Goal: Task Accomplishment & Management: Complete application form

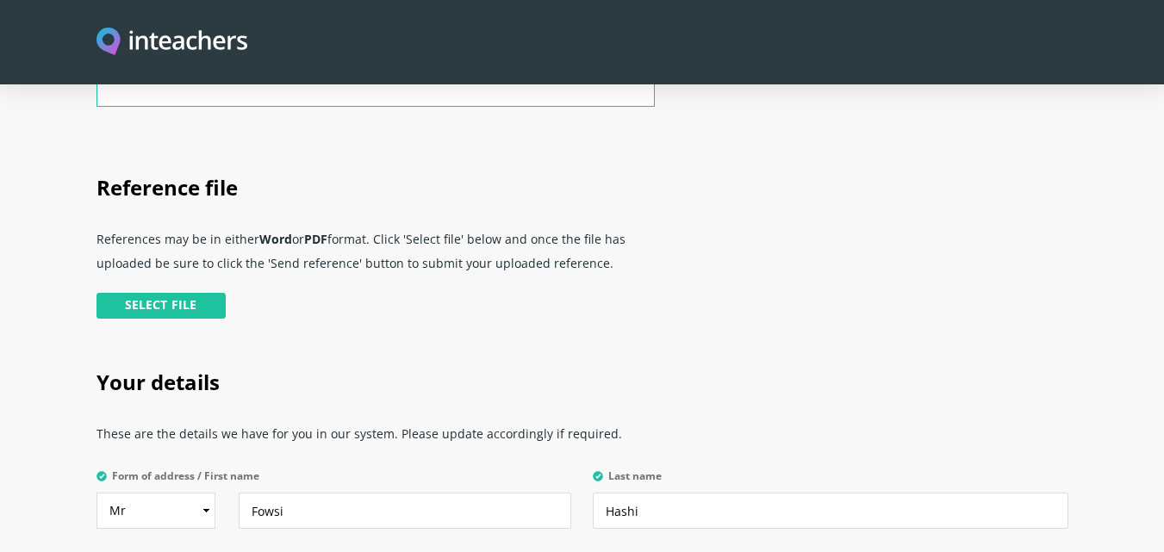
scroll to position [345, 0]
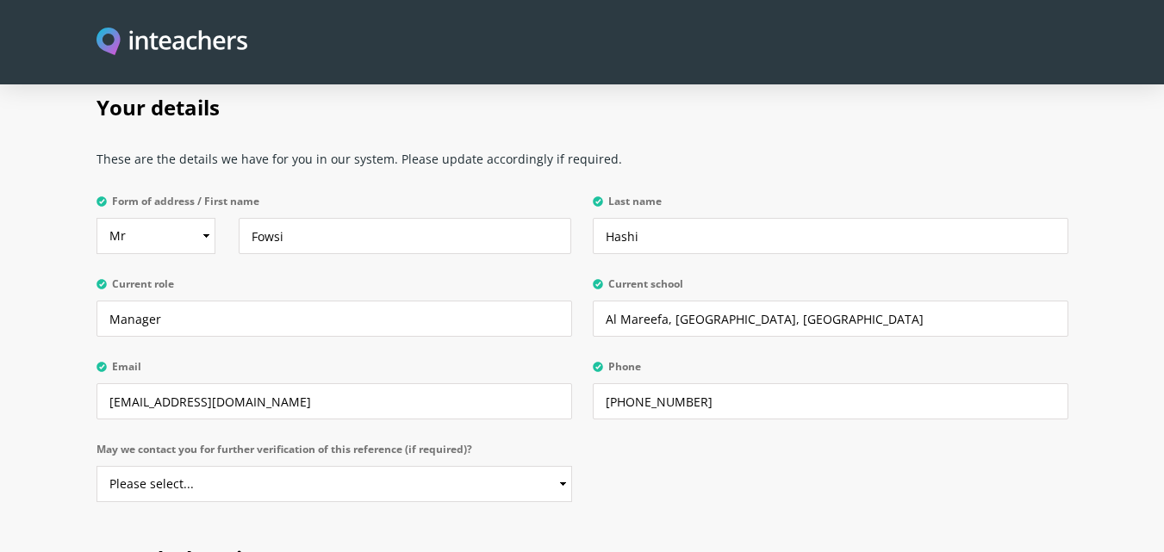
scroll to position [689, 0]
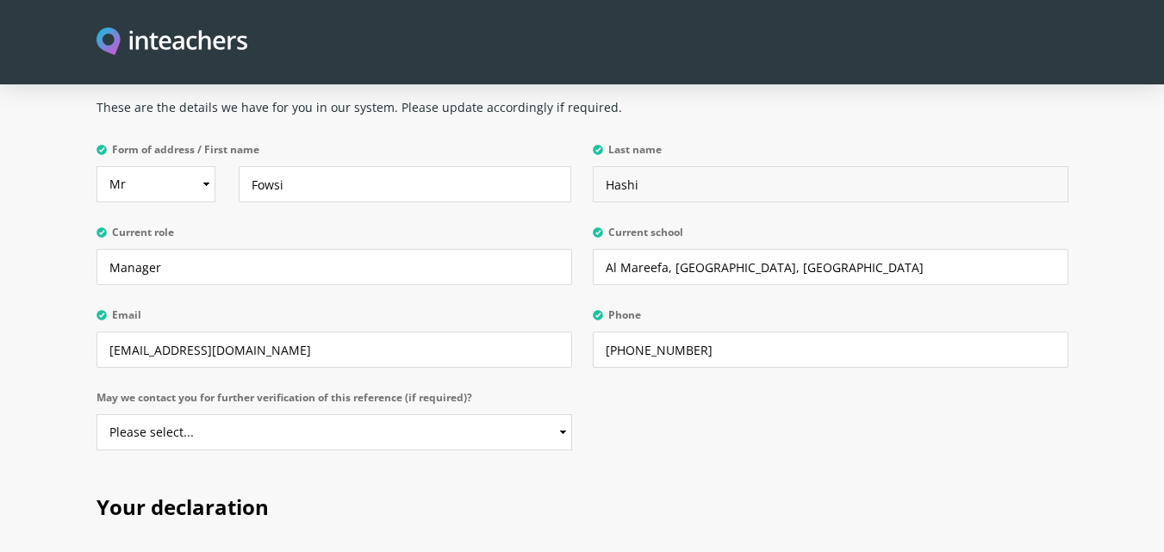
drag, startPoint x: 655, startPoint y: 170, endPoint x: 558, endPoint y: 151, distance: 98.3
click at [558, 137] on div "Form of address / First name Select Mr Mrs Miss Ms Dr Prof Fowsi Last name Hash…" at bounding box center [582, 137] width 972 height 0
type input "Nur"
click at [463, 414] on select "Please select... Yes No" at bounding box center [334, 432] width 476 height 36
select select "Yes"
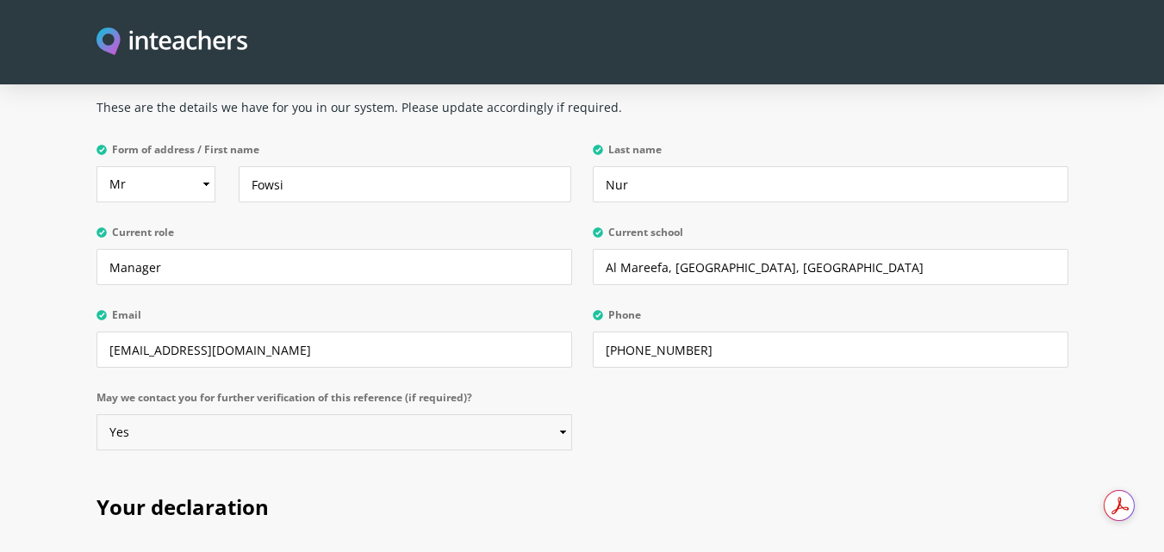
click at [96, 414] on select "Please select... Yes No" at bounding box center [334, 432] width 476 height 36
click at [712, 403] on div "Your details These are the details we have for you in our system. Please update…" at bounding box center [582, 241] width 993 height 451
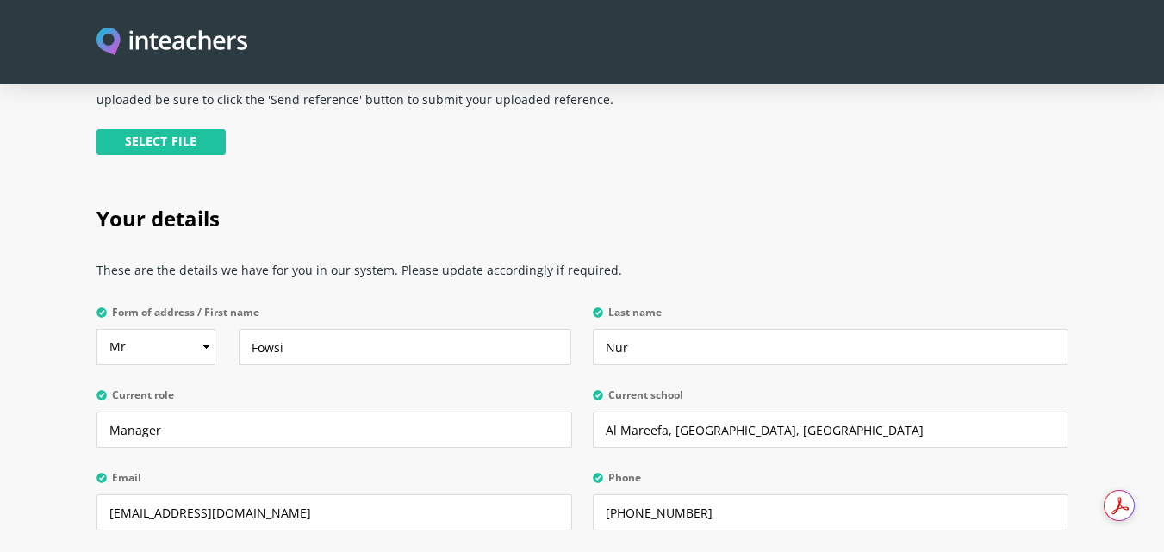
scroll to position [517, 0]
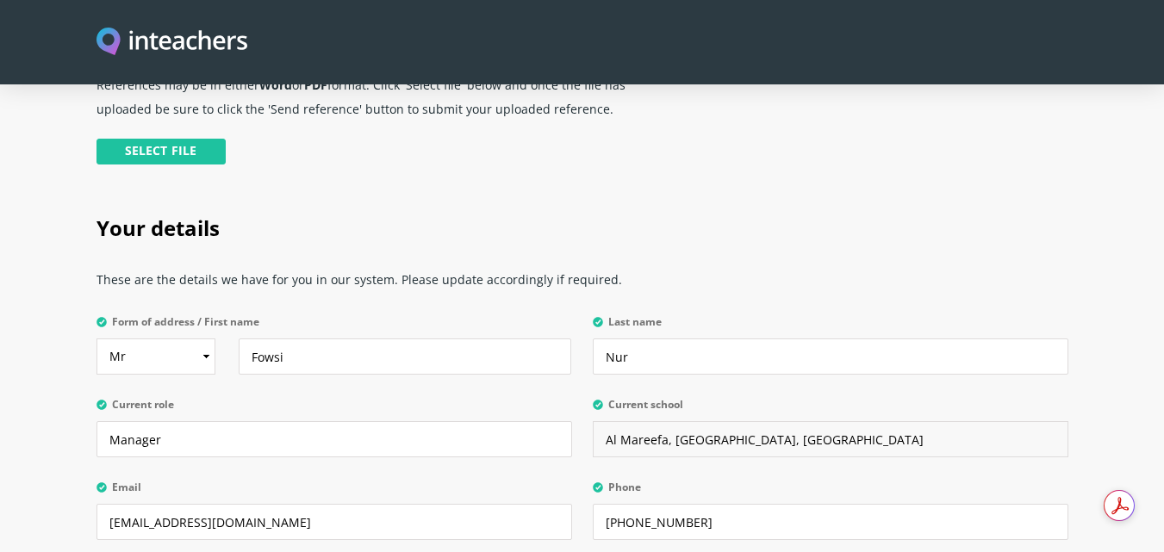
click at [622, 421] on input "Al Mareefa, riyadh, Saudi Arabia" at bounding box center [831, 439] width 476 height 36
click at [663, 421] on input "AlMareefa, riyadh, Saudi Arabia" at bounding box center [831, 439] width 476 height 36
click at [616, 421] on input "AlMareefa, riyadh, Saudi Arabia" at bounding box center [831, 439] width 476 height 36
click at [760, 482] on label "Phone" at bounding box center [831, 493] width 476 height 22
click at [760, 504] on input "+966 54 7938583" at bounding box center [831, 522] width 476 height 36
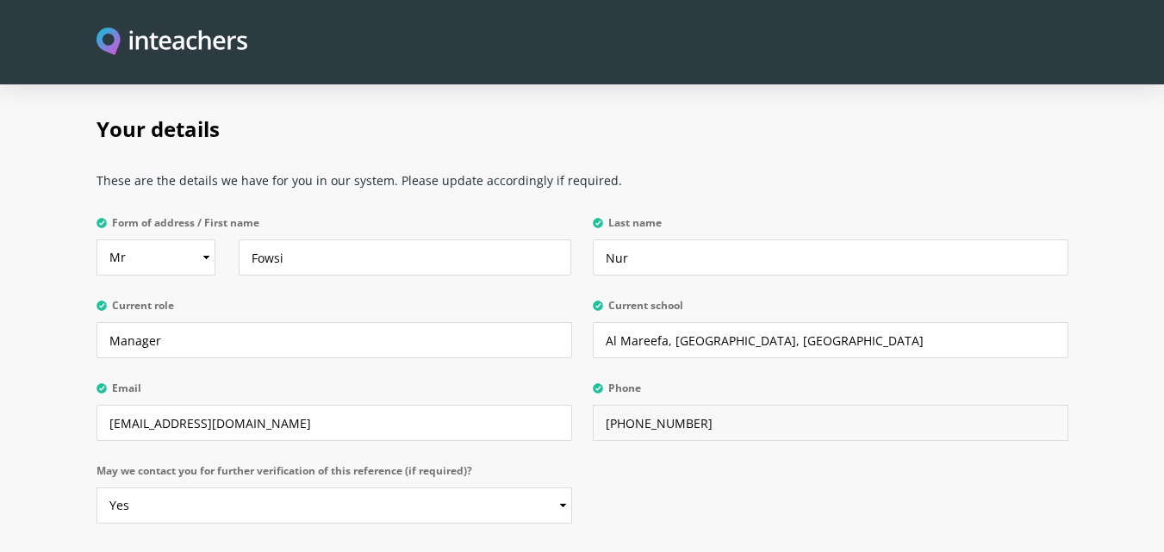
scroll to position [603, 0]
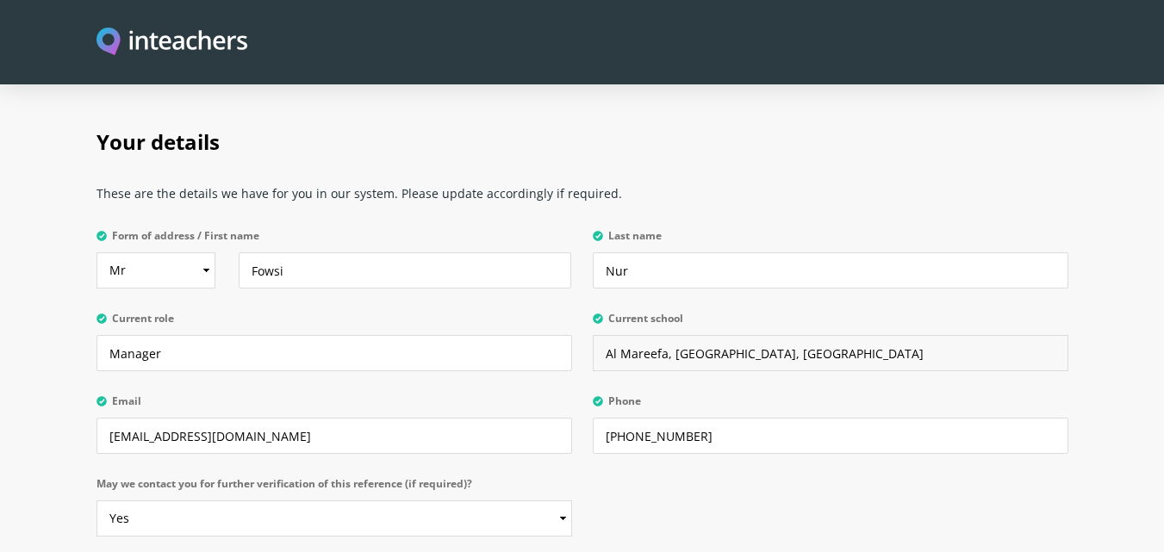
click at [665, 335] on input "Al Mareefa, riyadh, Saudi Arabia" at bounding box center [831, 353] width 476 height 36
click at [624, 335] on input "Al Mareefa, riyadh, Saudi Arabia" at bounding box center [831, 353] width 476 height 36
click at [663, 335] on input "Al Mareefa, riyadh, Saudi Arabia" at bounding box center [831, 353] width 476 height 36
click at [671, 335] on input "Al Mareefa University, riyadh, Saudi Arabia" at bounding box center [831, 353] width 476 height 36
click at [619, 335] on input "Al Mareefa University, riyadh, Saudi Arabia" at bounding box center [831, 353] width 476 height 36
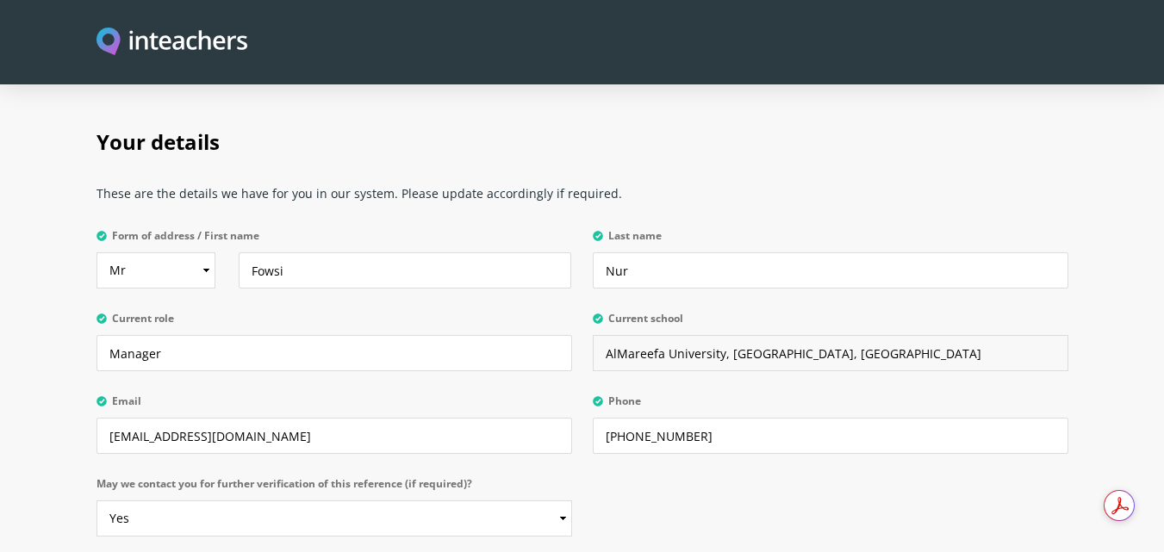
type input "AlMareefa University, riyadh, Saudi Arabia"
click at [725, 140] on h2 "Your details" at bounding box center [582, 139] width 972 height 72
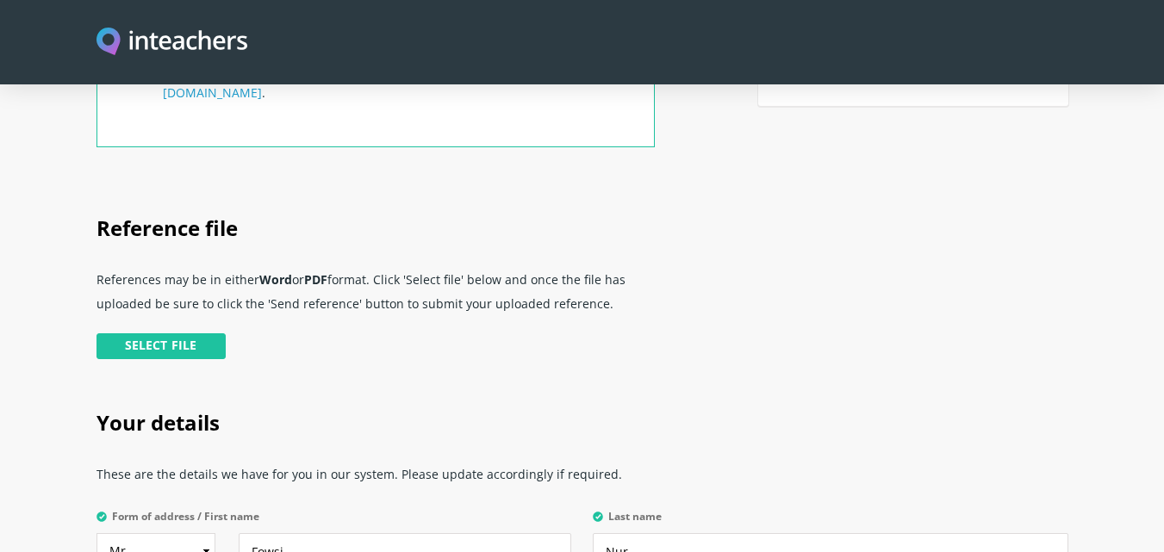
scroll to position [316, 0]
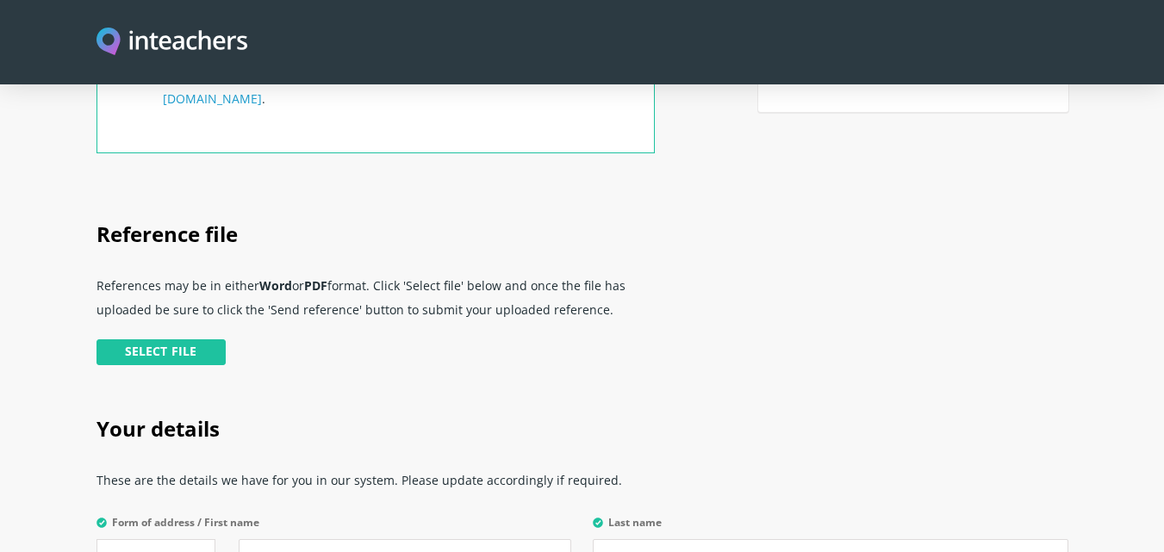
click at [190, 346] on div "Select file" at bounding box center [375, 364] width 558 height 50
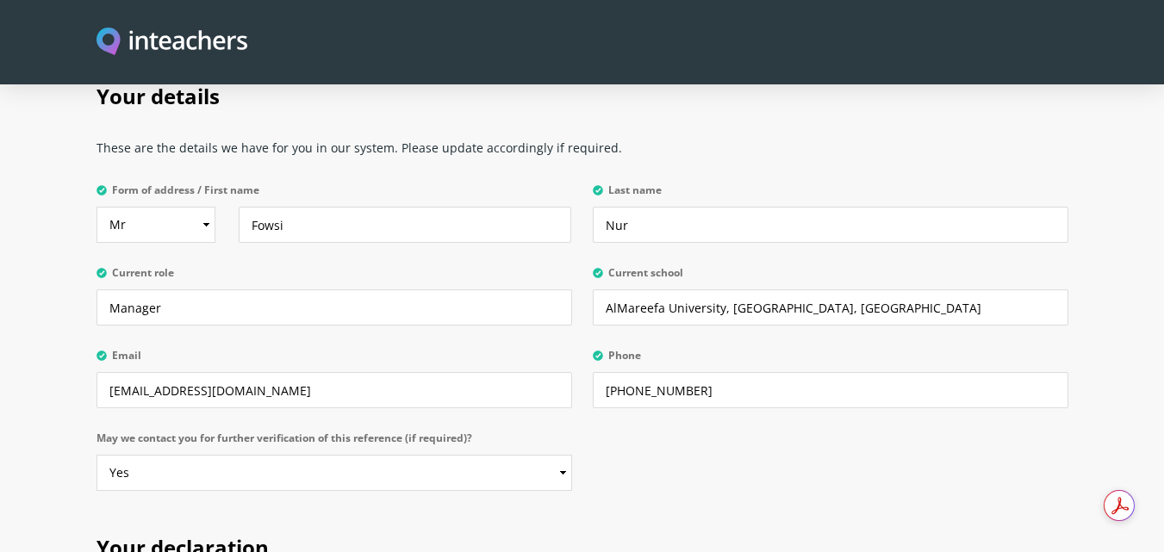
scroll to position [1034, 0]
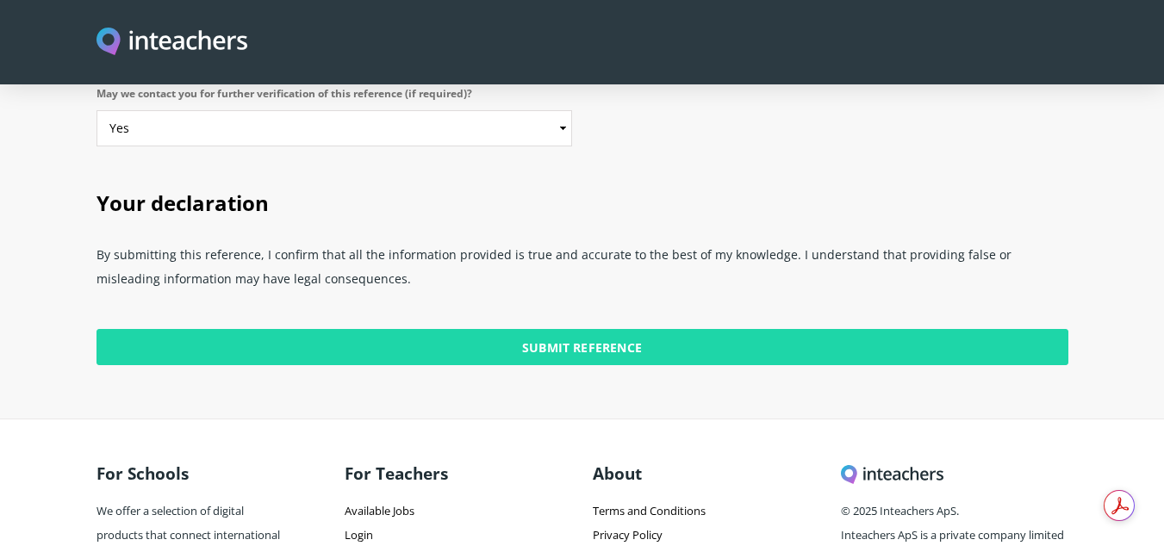
click at [607, 334] on input "Submit Reference" at bounding box center [582, 347] width 972 height 36
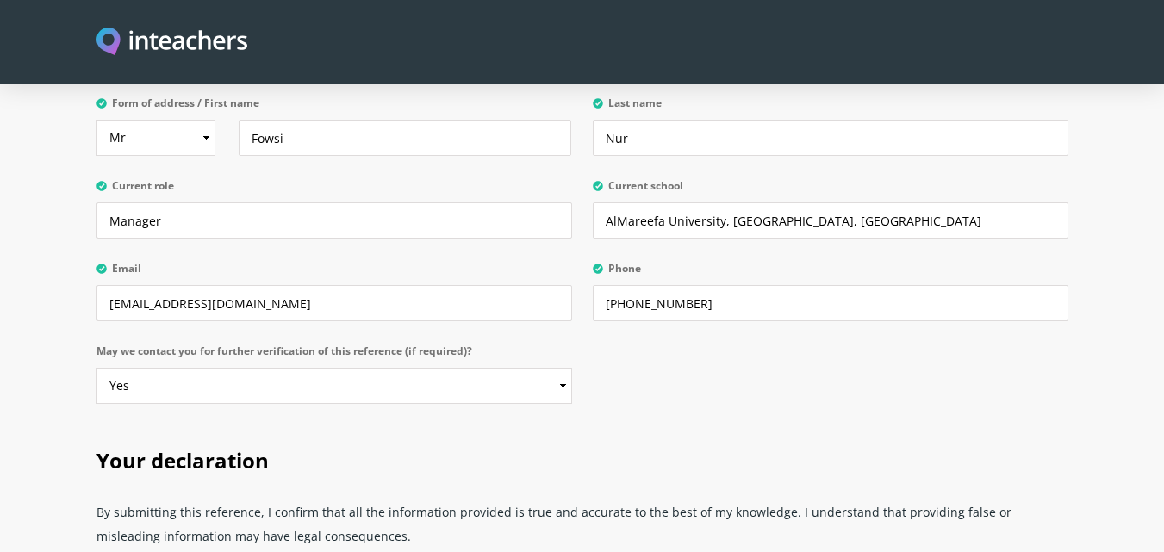
scroll to position [775, 0]
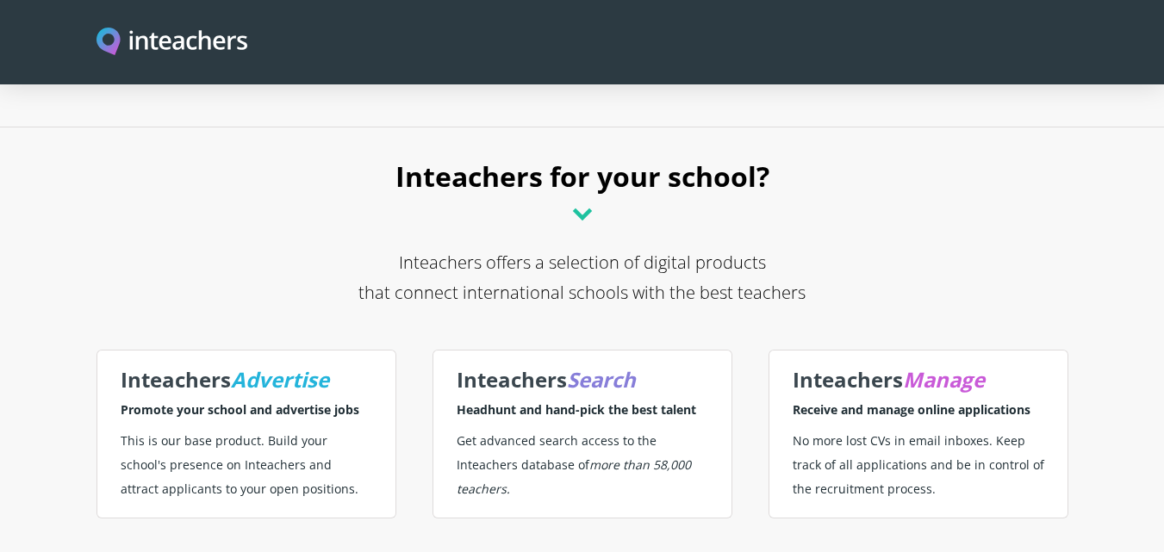
scroll to position [262, 0]
